Goal: Transaction & Acquisition: Purchase product/service

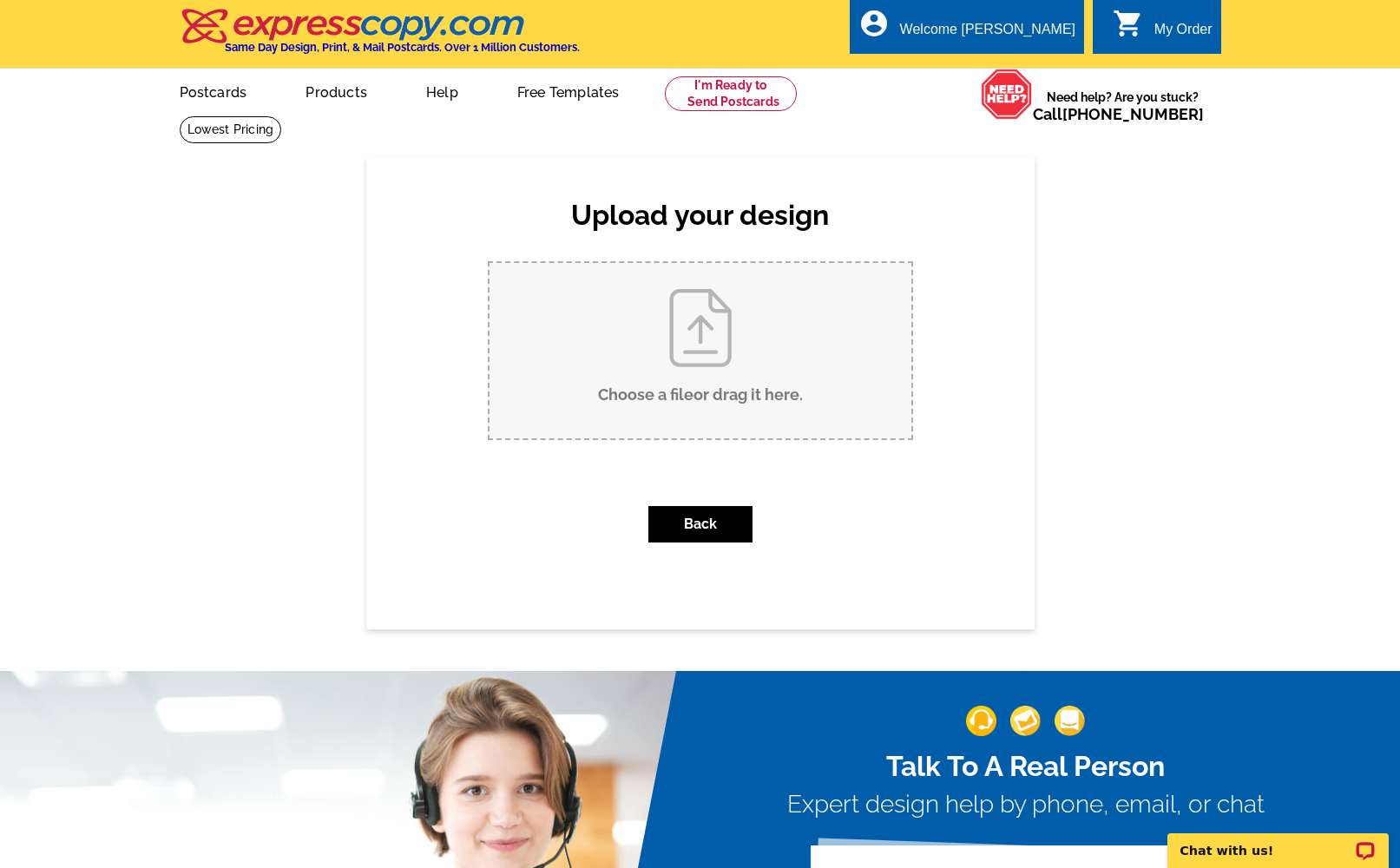
click at [699, 322] on input "Choose a file or drag it here ." at bounding box center [700, 350] width 422 height 175
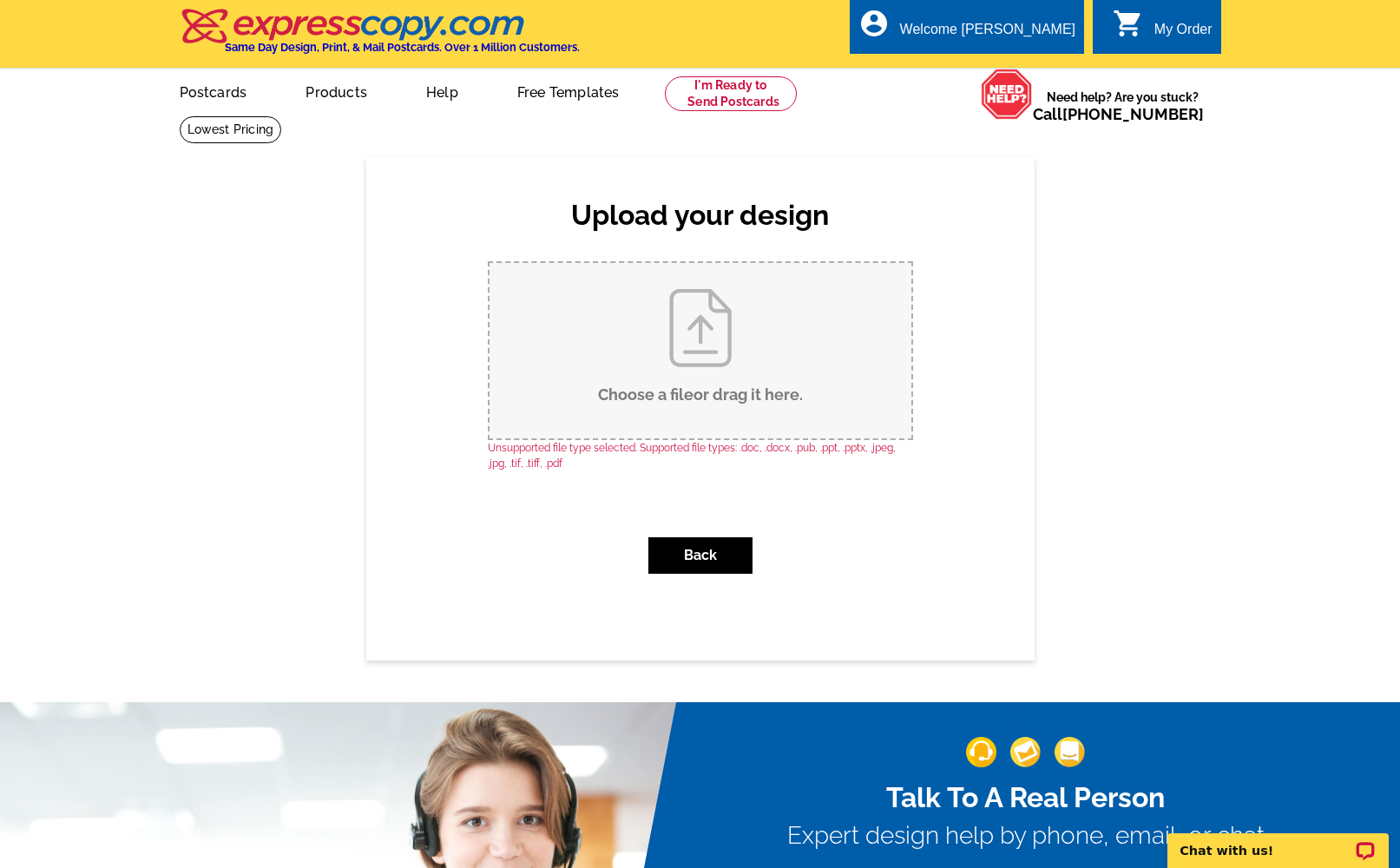
click at [711, 310] on input "Choose a file or drag it here ." at bounding box center [700, 350] width 422 height 175
click at [667, 354] on input "Choose a file or drag it here ." at bounding box center [700, 350] width 422 height 175
type input "C:\fakepath\3.png"
click at [223, 97] on link "Postcards" at bounding box center [212, 90] width 121 height 41
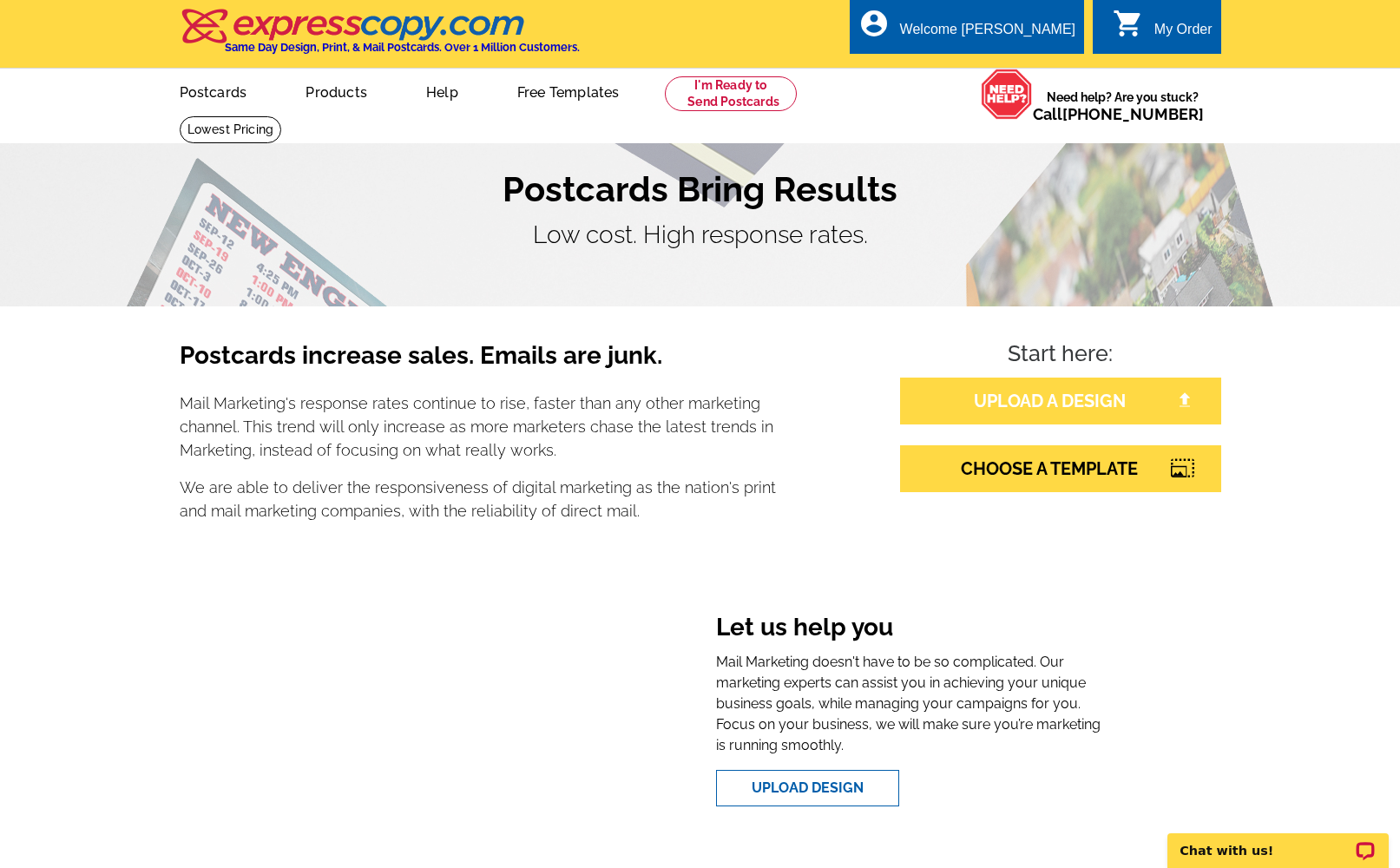
click at [1043, 415] on link "UPLOAD A DESIGN" at bounding box center [1060, 400] width 322 height 46
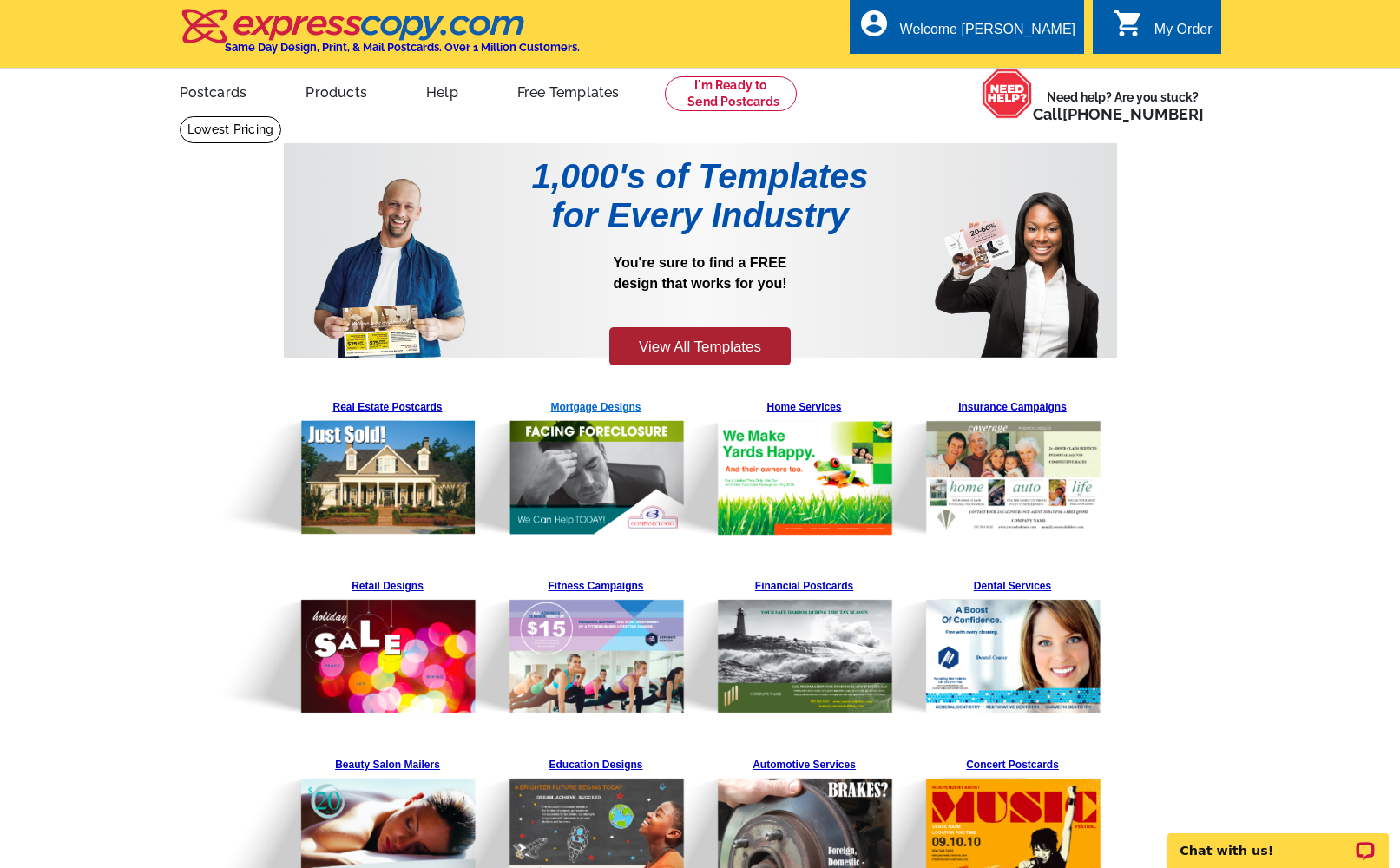
click at [589, 474] on img at bounding box center [553, 465] width 265 height 143
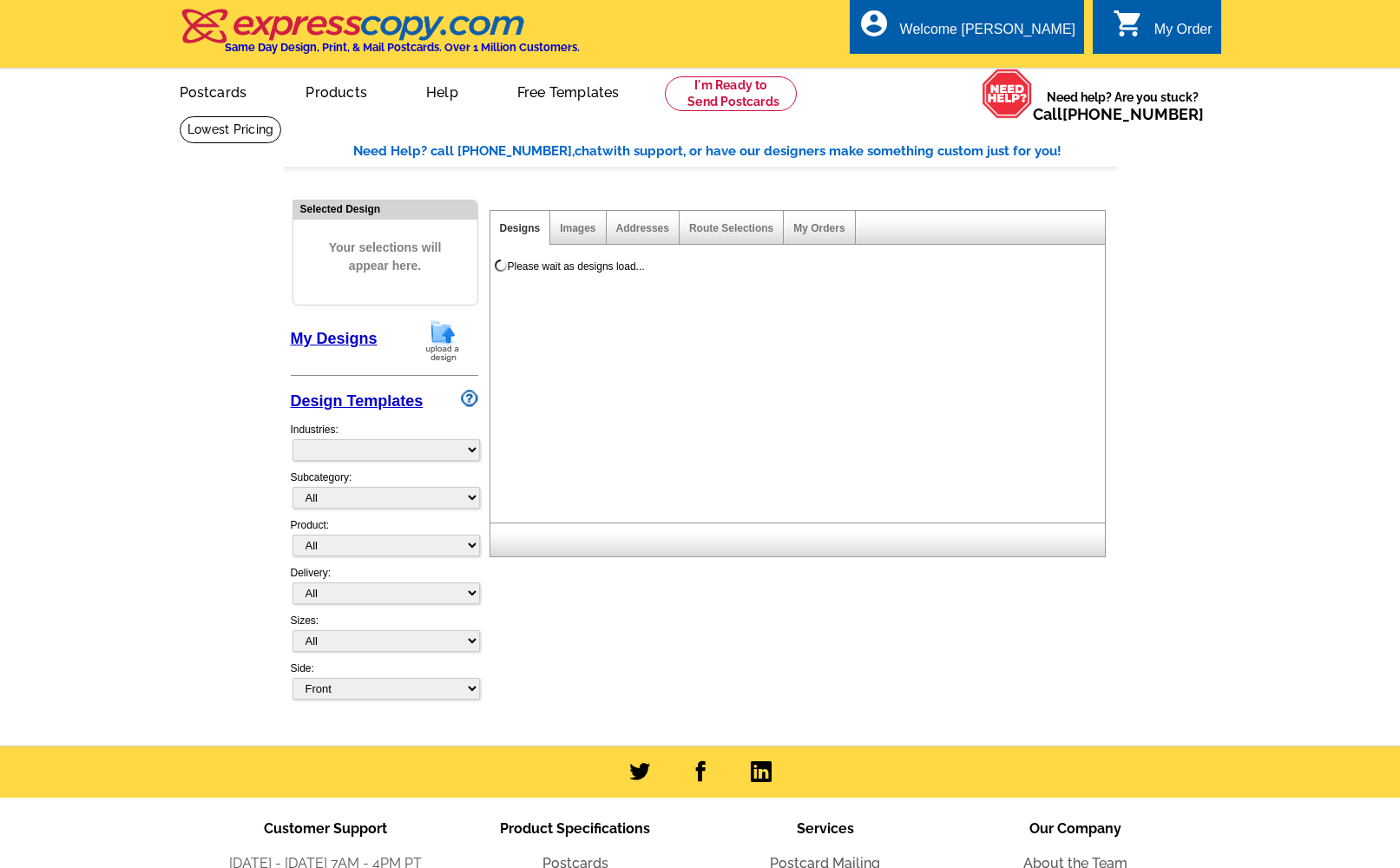
select select "774"
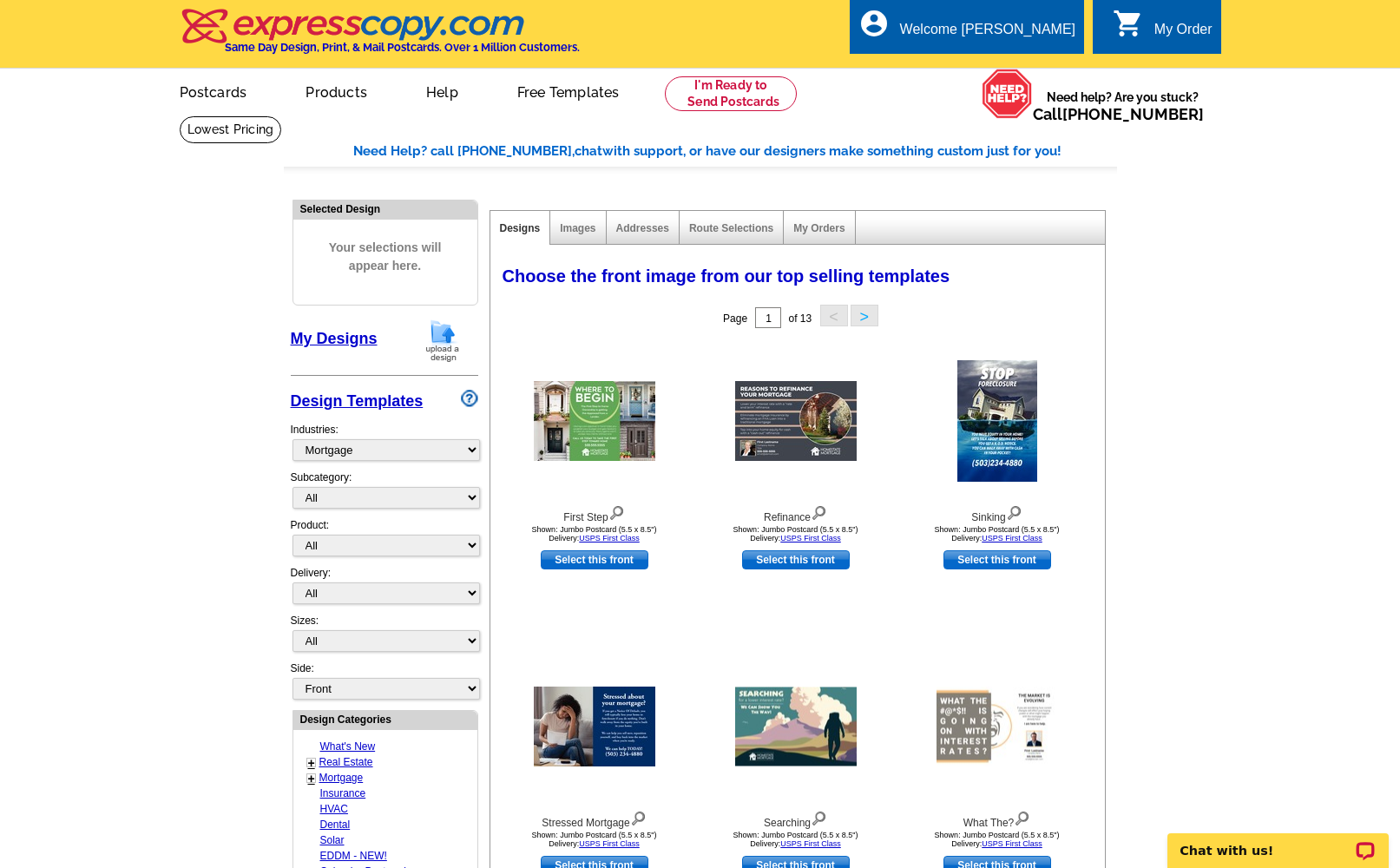
click at [446, 332] on img at bounding box center [443, 341] width 46 height 45
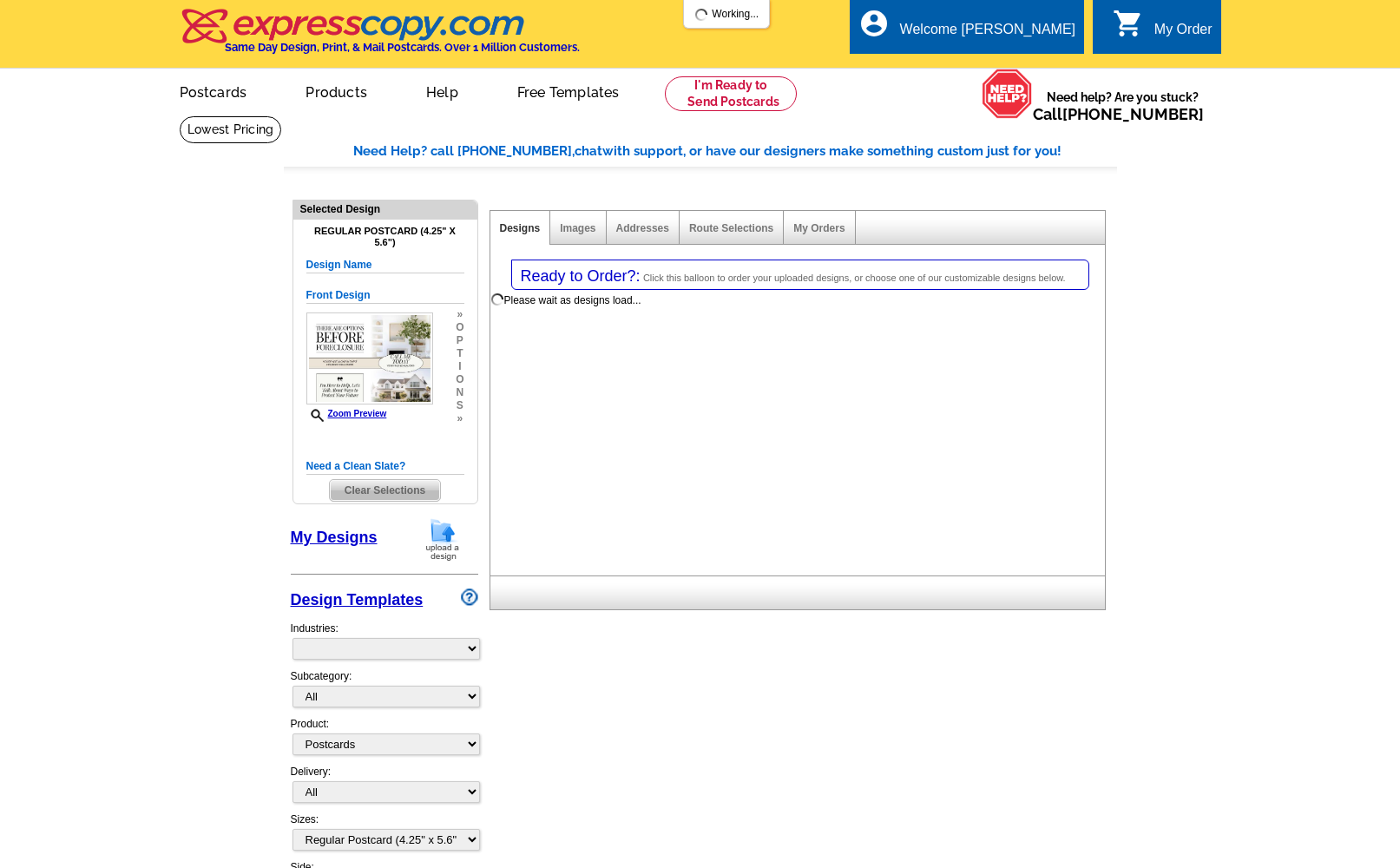
select select "1"
select select "back"
select select "785"
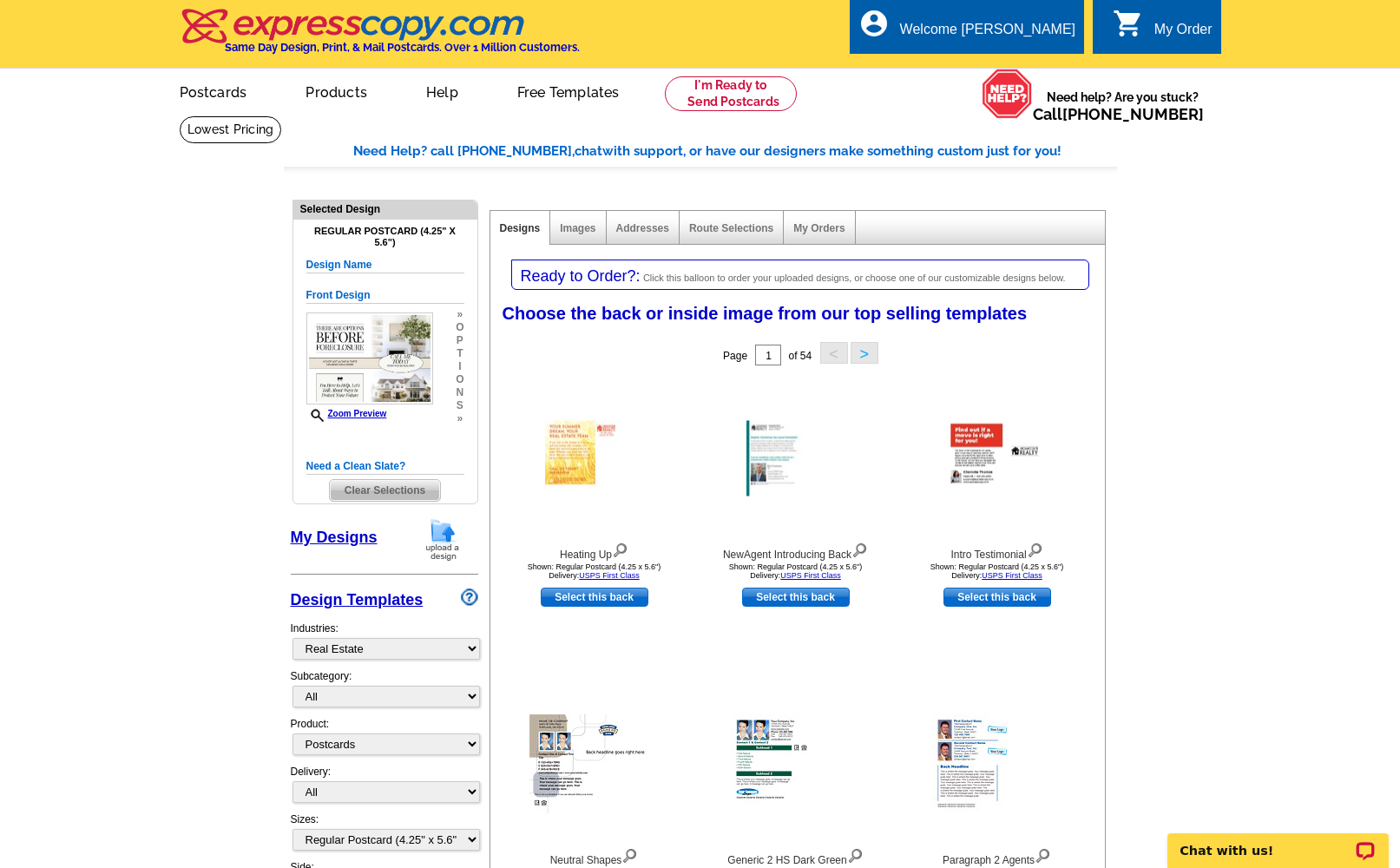
click at [447, 526] on img at bounding box center [443, 539] width 46 height 45
